Goal: Task Accomplishment & Management: Use online tool/utility

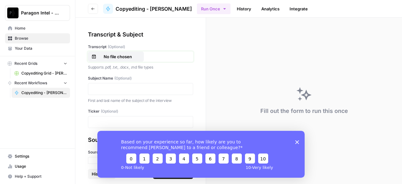
click at [127, 57] on p "No file chosen" at bounding box center [118, 56] width 40 height 6
click at [298, 143] on polygon "Close survey" at bounding box center [297, 142] width 4 height 4
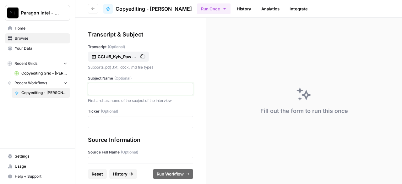
click at [106, 88] on p at bounding box center [140, 89] width 97 height 6
click at [132, 120] on p at bounding box center [140, 122] width 97 height 6
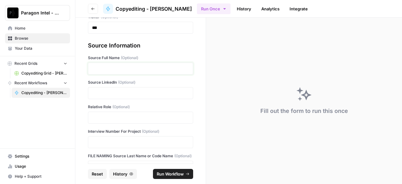
click at [126, 66] on p at bounding box center [140, 68] width 97 height 6
click at [128, 66] on p at bounding box center [140, 68] width 97 height 6
click at [106, 96] on div at bounding box center [140, 93] width 105 height 12
click at [105, 94] on p at bounding box center [140, 93] width 97 height 6
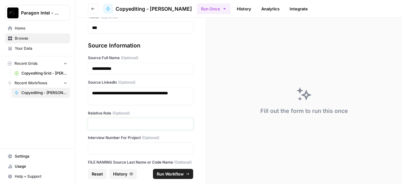
click at [124, 122] on p at bounding box center [140, 124] width 97 height 6
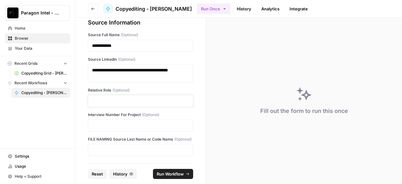
scroll to position [123, 0]
click at [139, 98] on p at bounding box center [140, 101] width 97 height 6
click at [161, 122] on p at bounding box center [140, 125] width 97 height 6
click at [123, 153] on div at bounding box center [140, 150] width 105 height 12
click at [124, 151] on p at bounding box center [140, 150] width 97 height 6
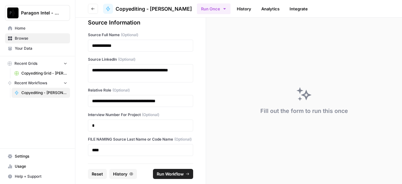
click at [171, 172] on span "Run Workflow" at bounding box center [170, 174] width 27 height 6
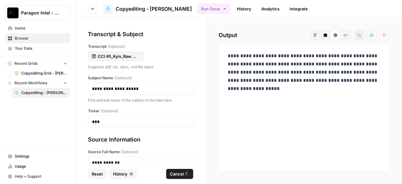
scroll to position [0, 0]
